Goal: Task Accomplishment & Management: Use online tool/utility

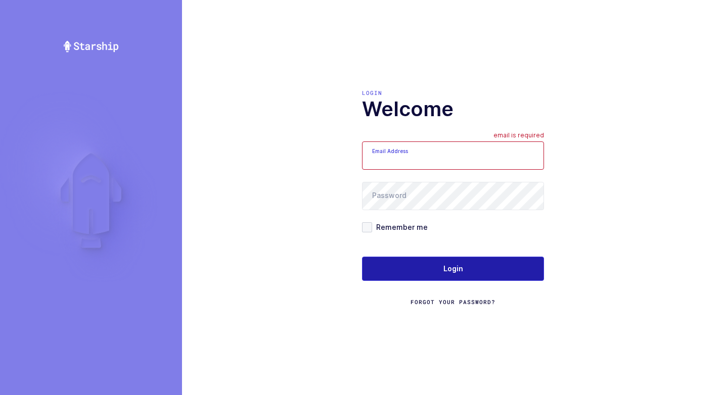
type input "[EMAIL_ADDRESS][DOMAIN_NAME]"
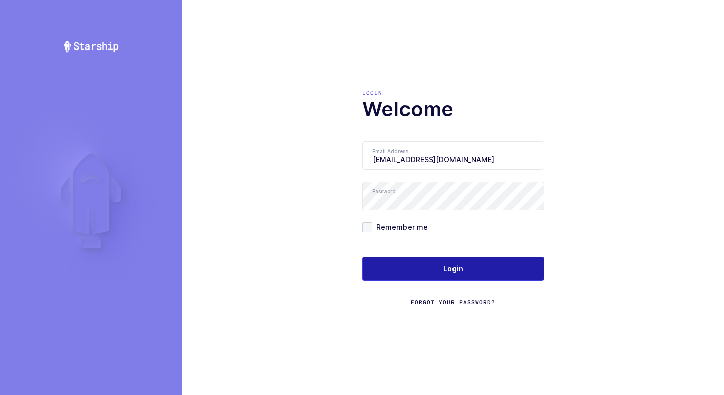
click at [481, 270] on button "Login" at bounding box center [453, 269] width 182 height 24
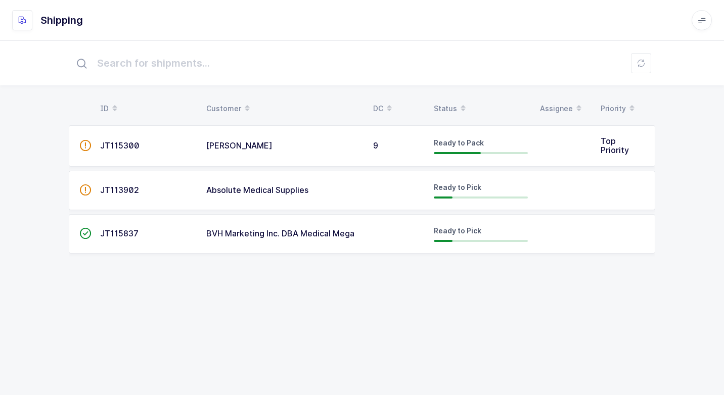
click at [314, 150] on div "[PERSON_NAME]" at bounding box center [283, 146] width 155 height 9
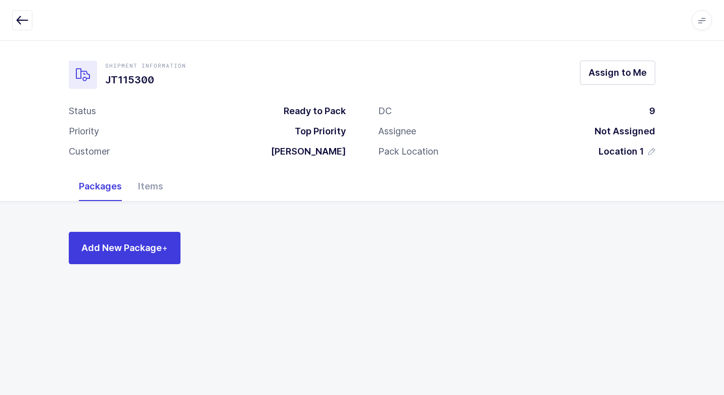
click at [611, 86] on div "Shipment Information JT115300 Assign to Me" at bounding box center [362, 75] width 586 height 28
click at [598, 77] on span "Assign to Me" at bounding box center [617, 72] width 58 height 13
click at [21, 21] on icon "button" at bounding box center [22, 20] width 12 height 12
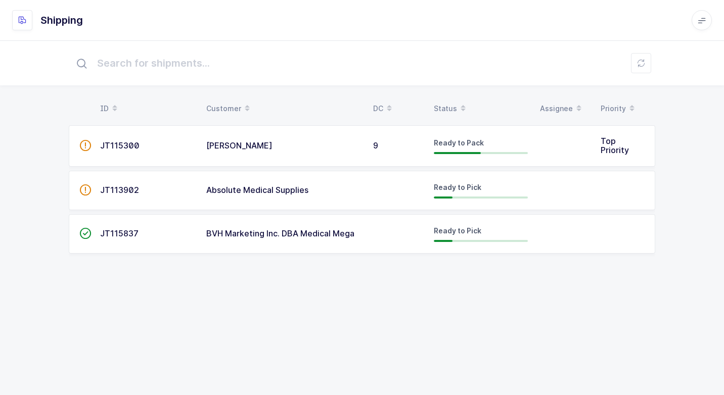
click at [424, 152] on td "9" at bounding box center [397, 145] width 61 height 41
